Goal: Transaction & Acquisition: Purchase product/service

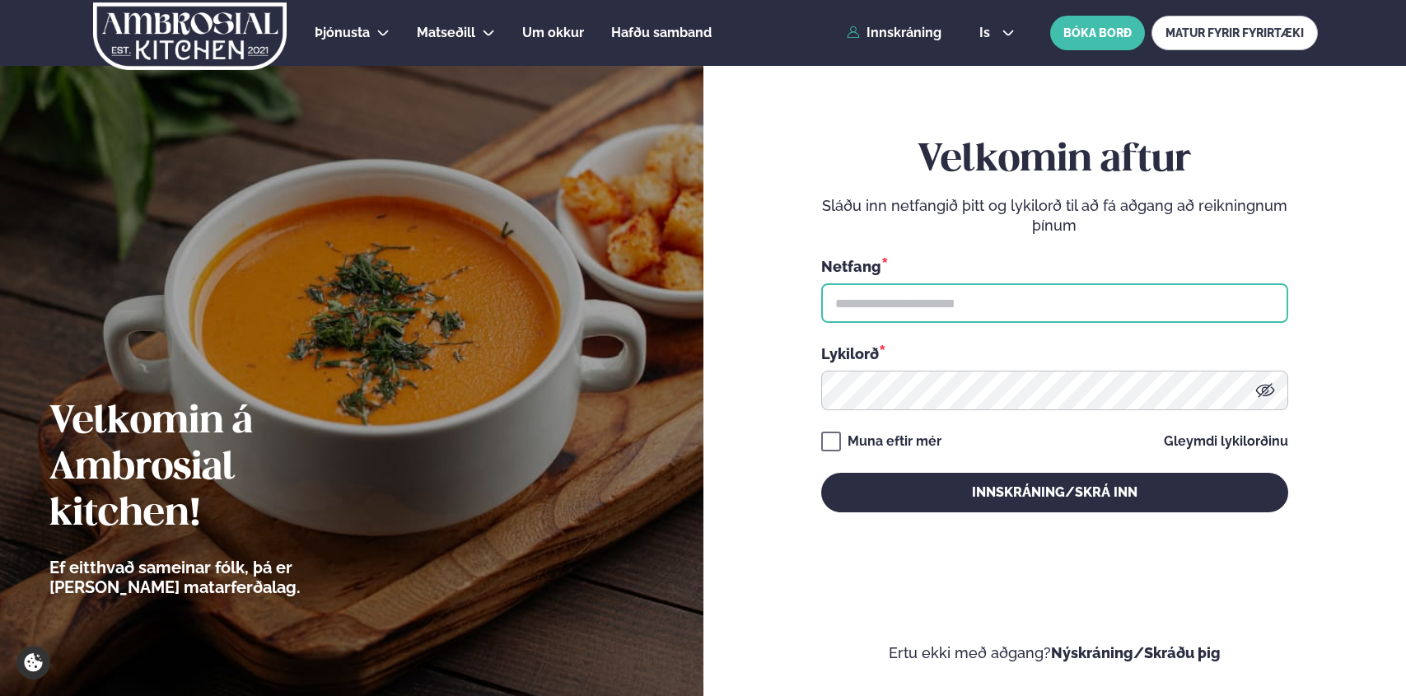
type input "**********"
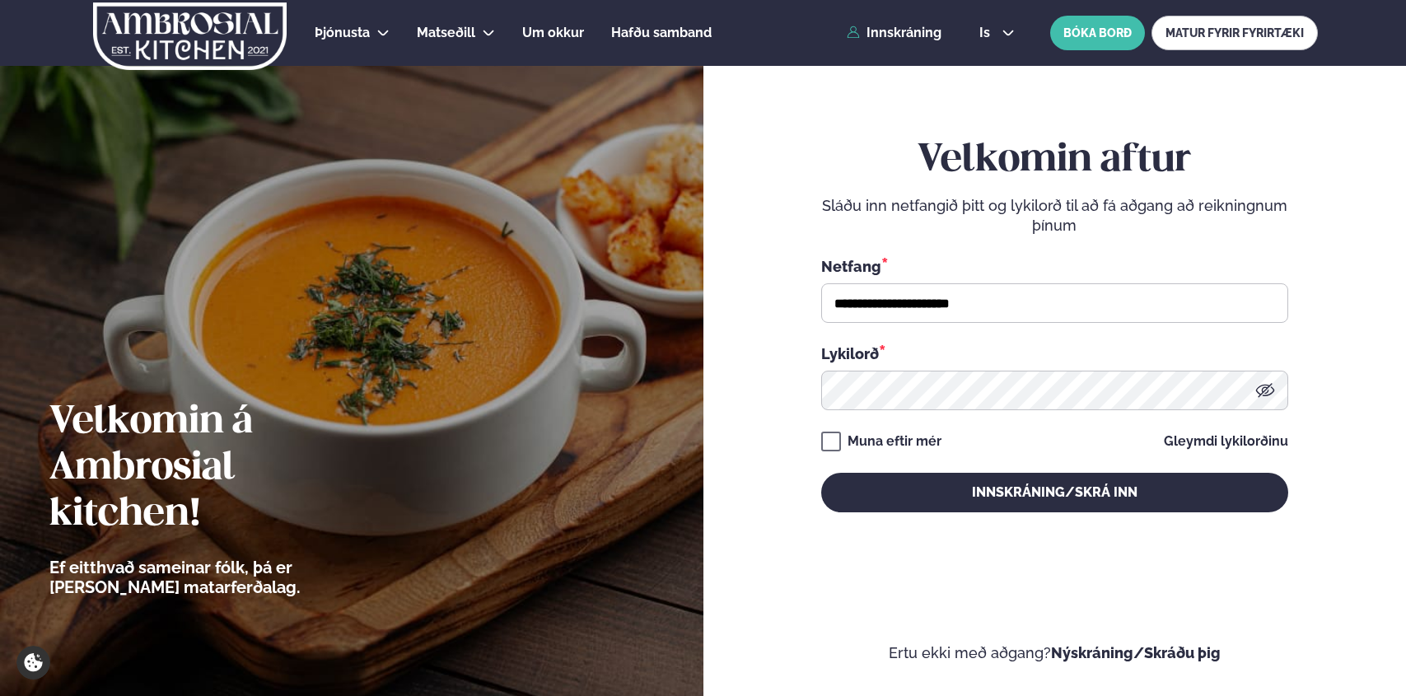
click at [1265, 391] on icon at bounding box center [1266, 391] width 20 height 20
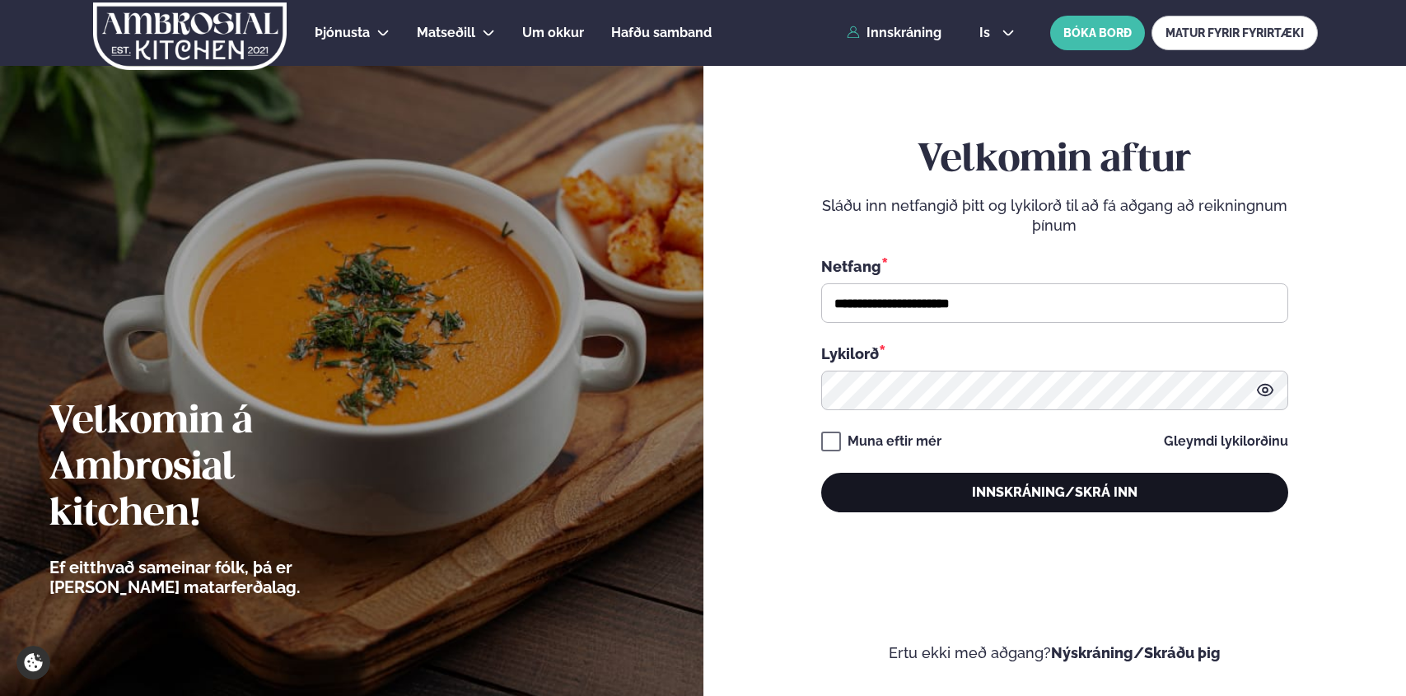
click at [1123, 490] on button "Innskráning/Skrá inn" at bounding box center [1054, 493] width 467 height 40
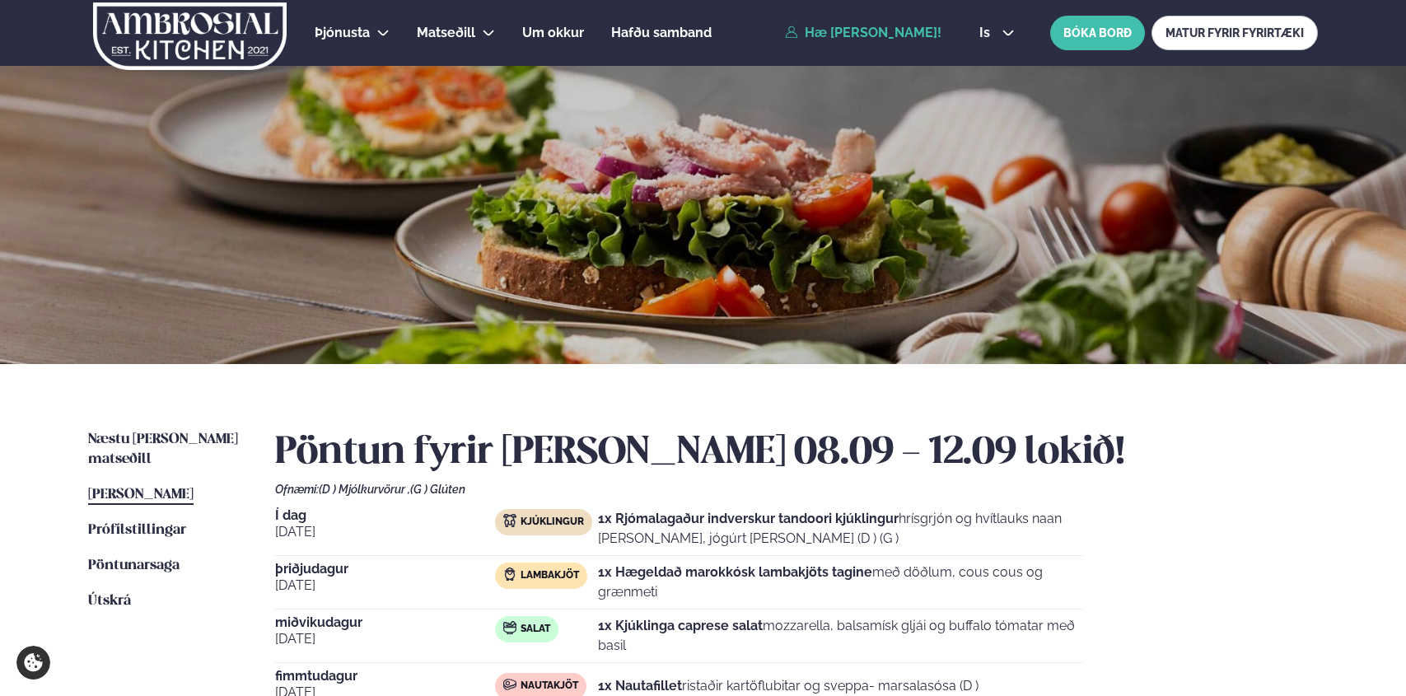
click at [1010, 41] on div "is en is BÓKA BORÐ MATUR FYRIR FYRIRTÆKI" at bounding box center [1142, 33] width 352 height 35
click at [1010, 40] on div "is en is BÓKA BORÐ MATUR FYRIR FYRIRTÆKI" at bounding box center [1142, 33] width 352 height 35
click at [1006, 34] on icon at bounding box center [1008, 33] width 11 height 6
click at [991, 60] on link "en" at bounding box center [997, 62] width 62 height 33
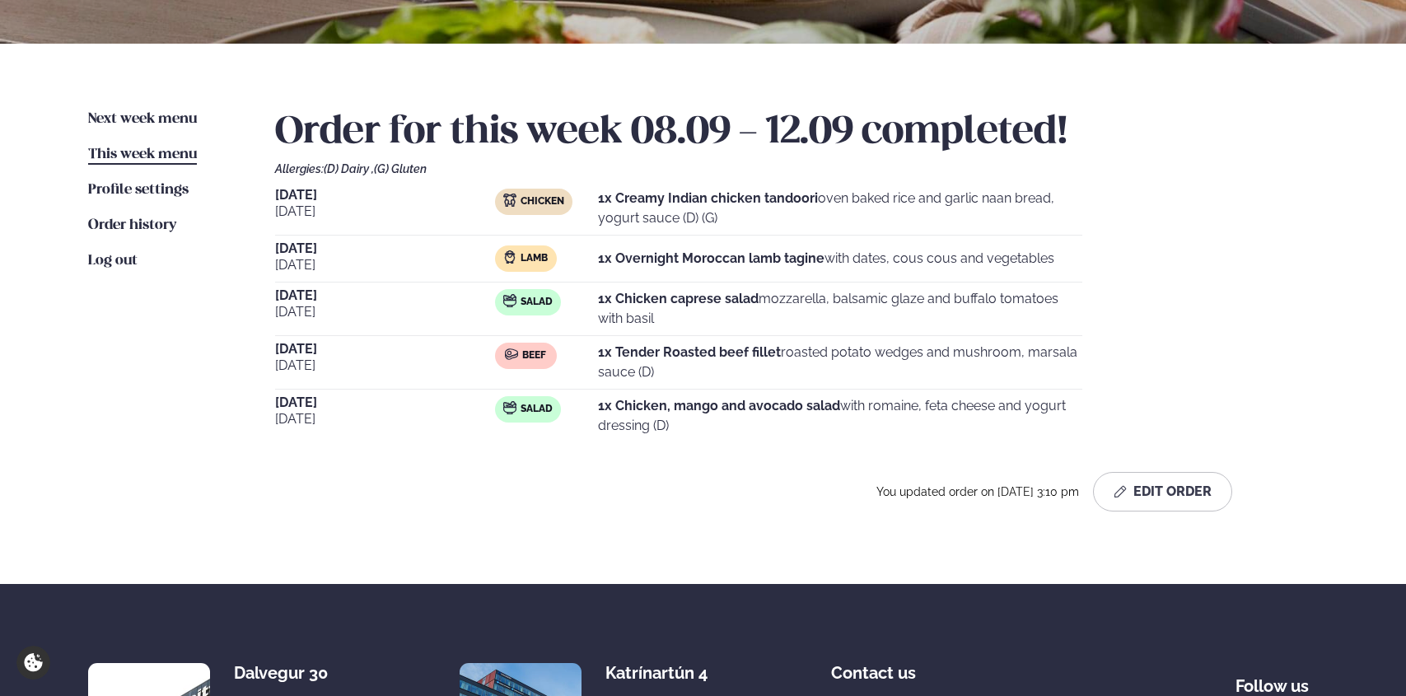
scroll to position [540, 0]
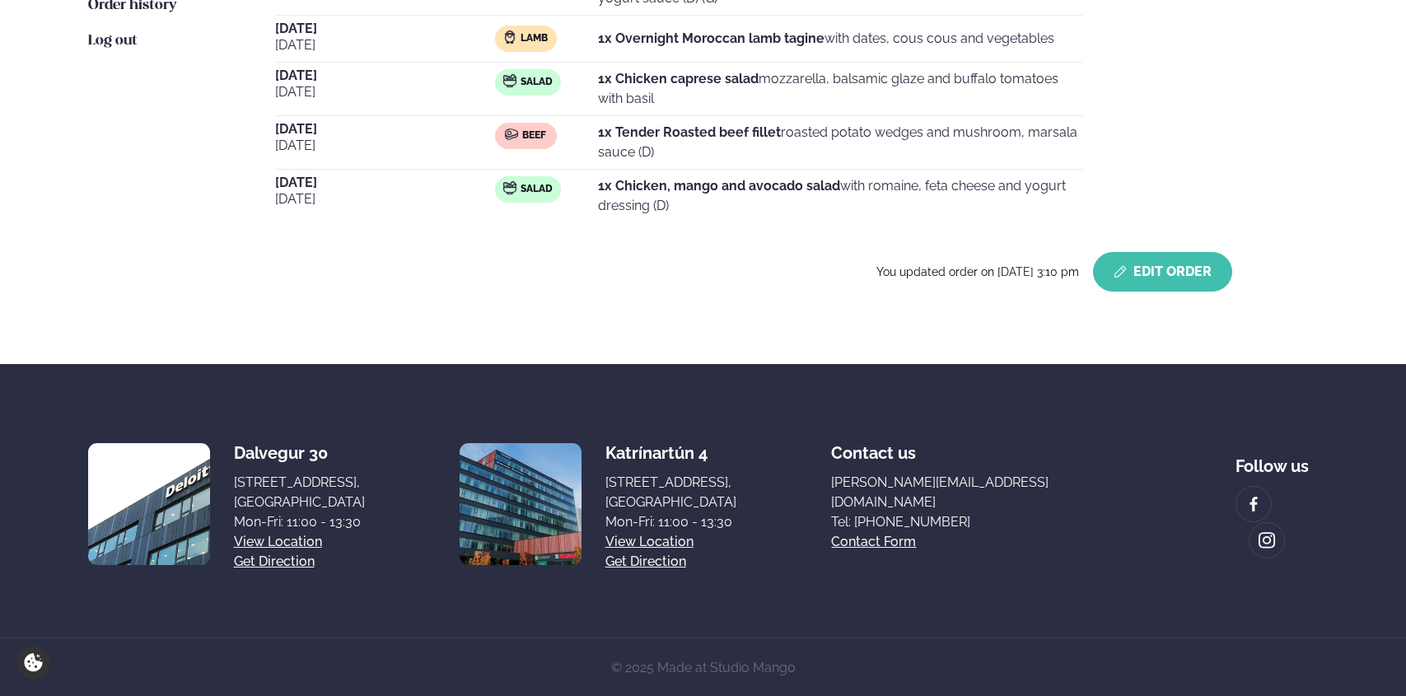
click at [1195, 273] on button "Edit Order" at bounding box center [1162, 272] width 139 height 40
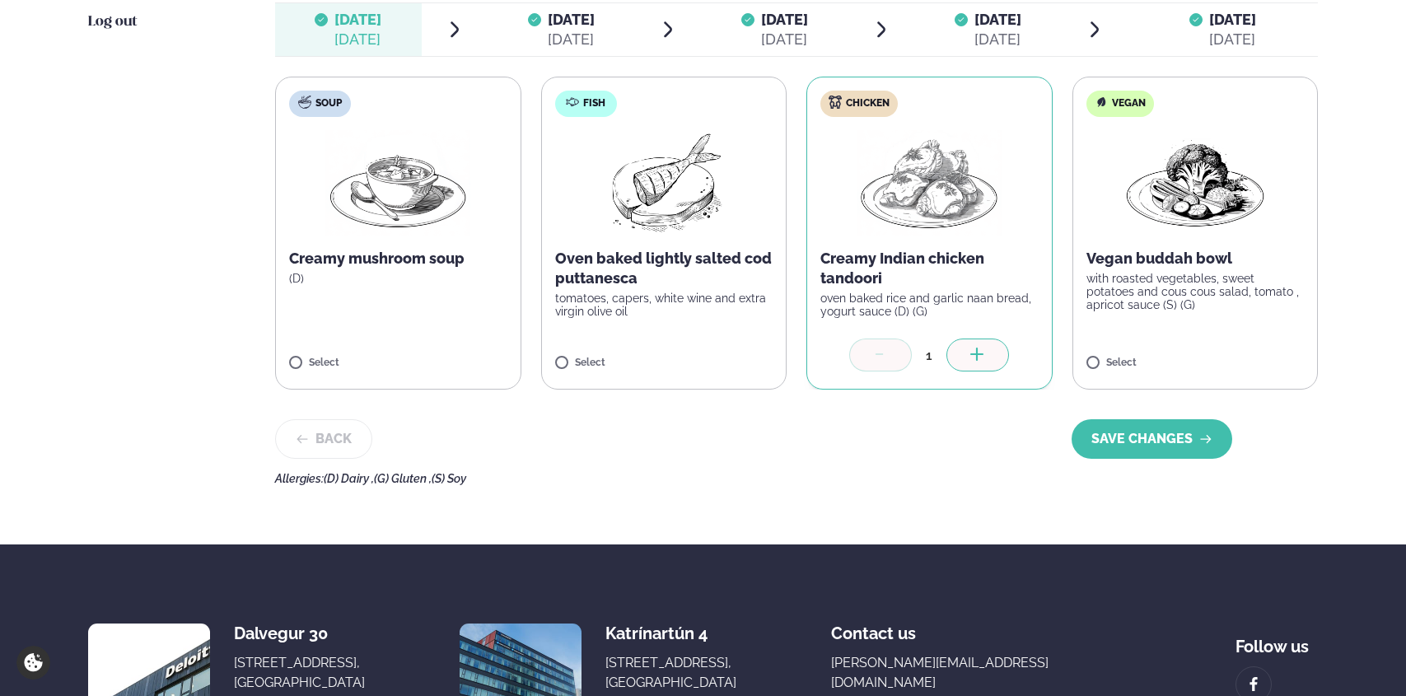
scroll to position [562, 0]
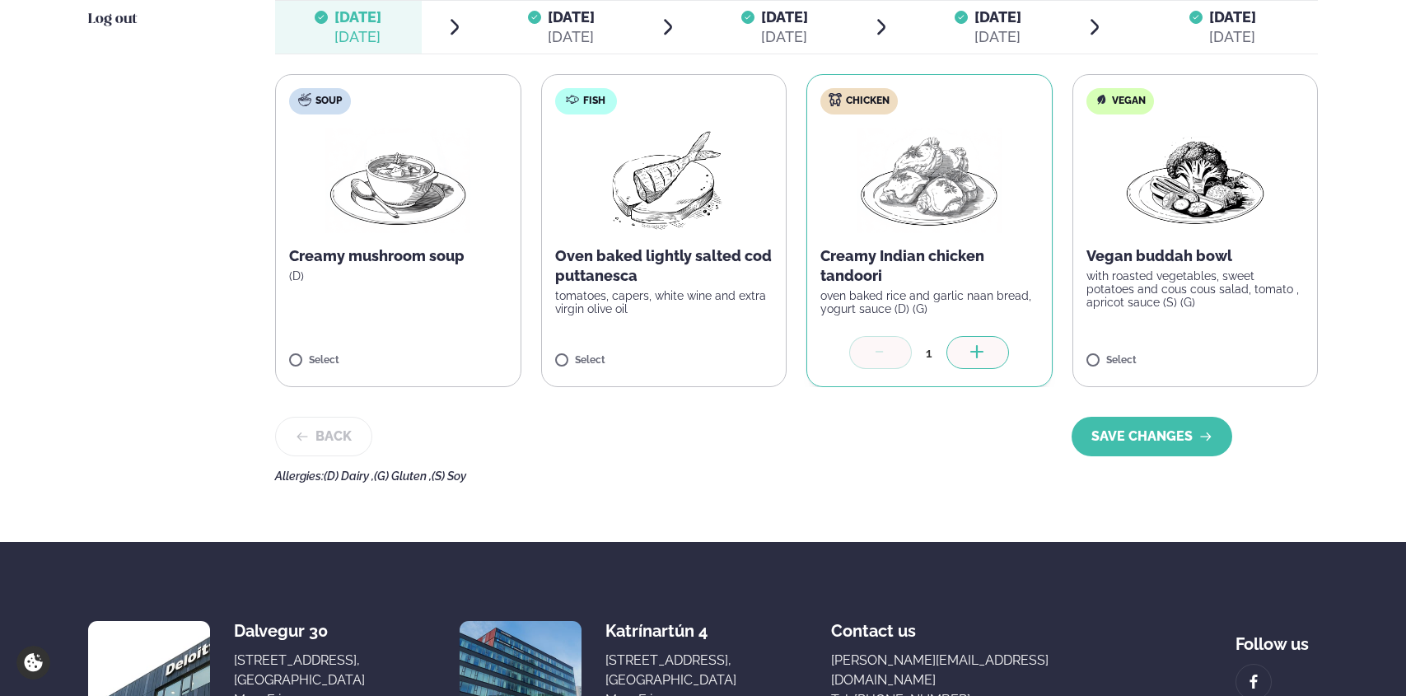
click at [881, 353] on icon at bounding box center [880, 353] width 16 height 16
click at [886, 353] on icon at bounding box center [880, 353] width 16 height 16
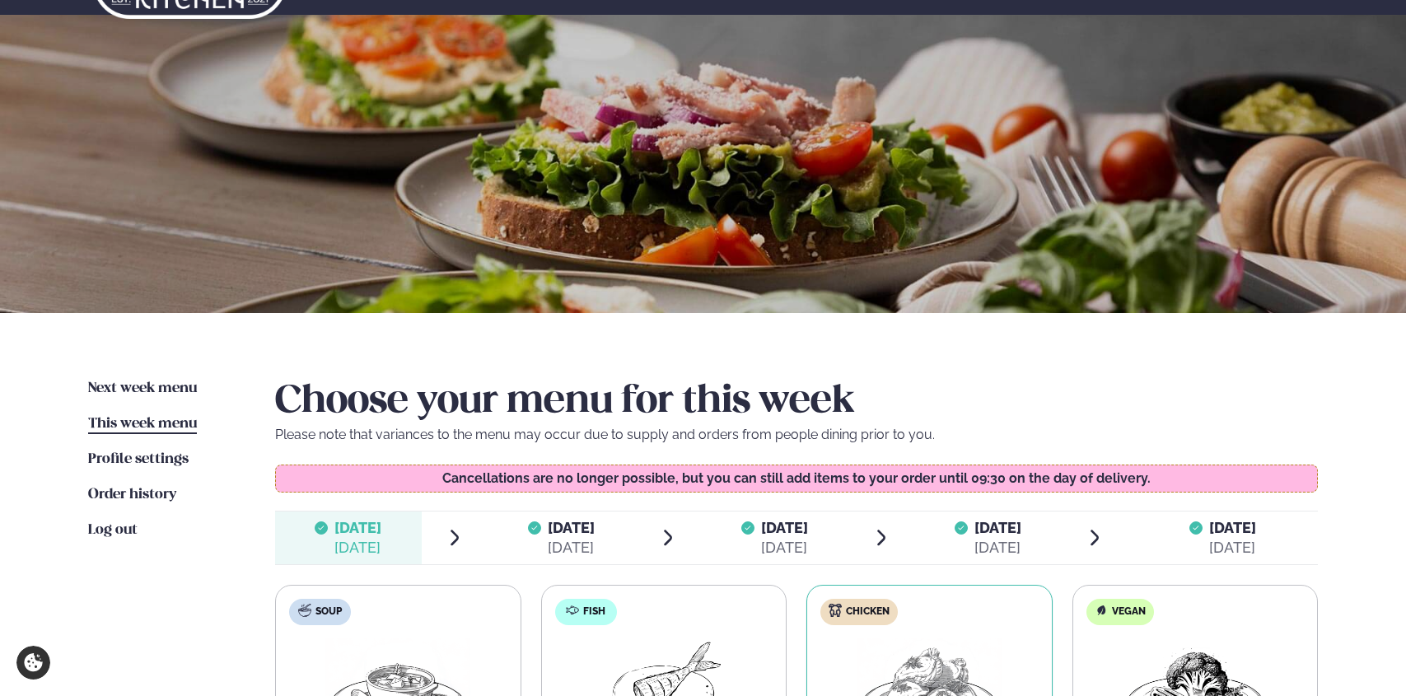
scroll to position [0, 0]
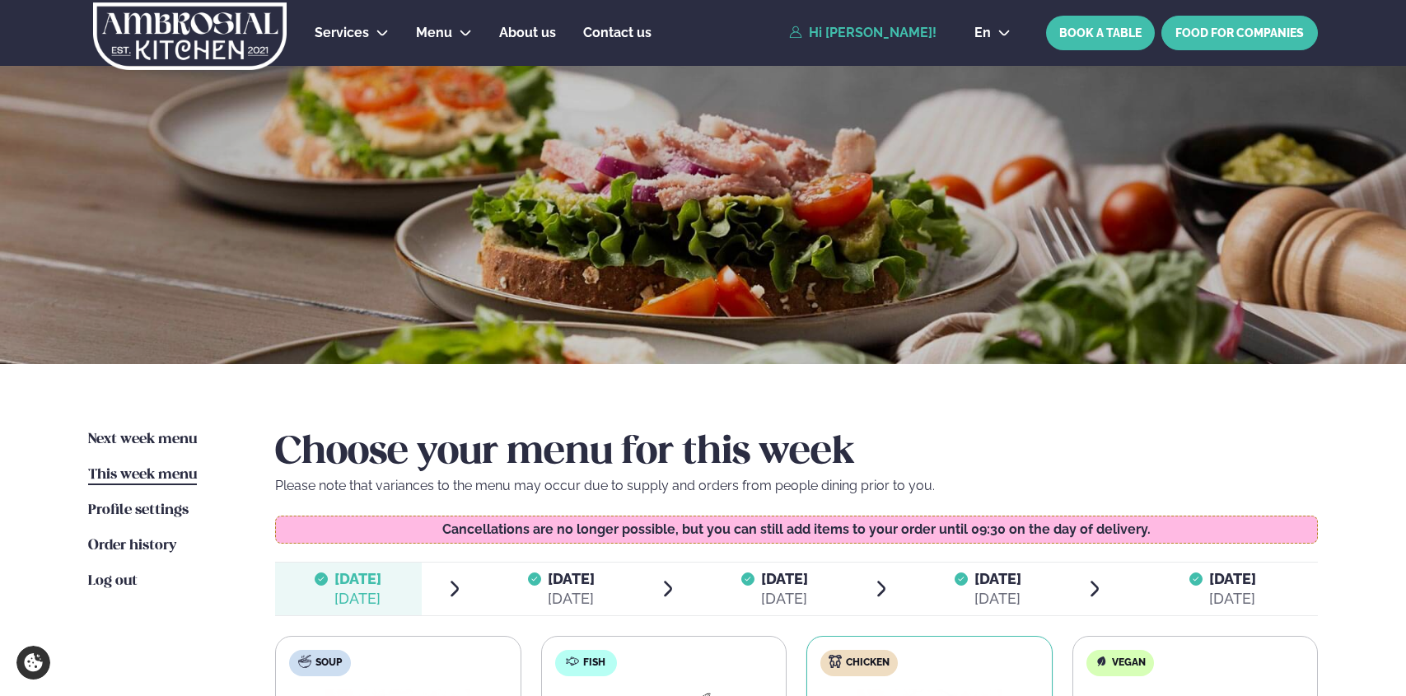
click at [1201, 29] on link "FOOD FOR COMPANIES" at bounding box center [1240, 33] width 157 height 35
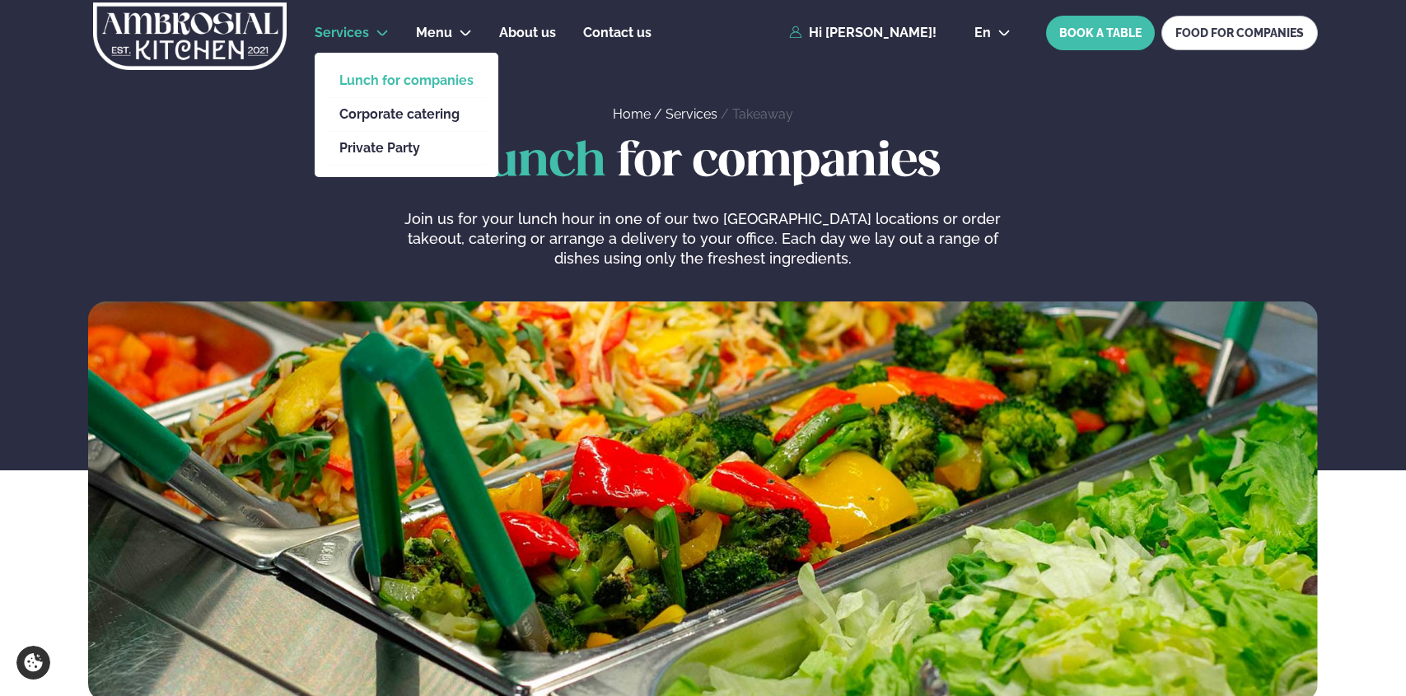
click at [400, 82] on link "Lunch for companies" at bounding box center [406, 80] width 134 height 13
